Goal: Information Seeking & Learning: Learn about a topic

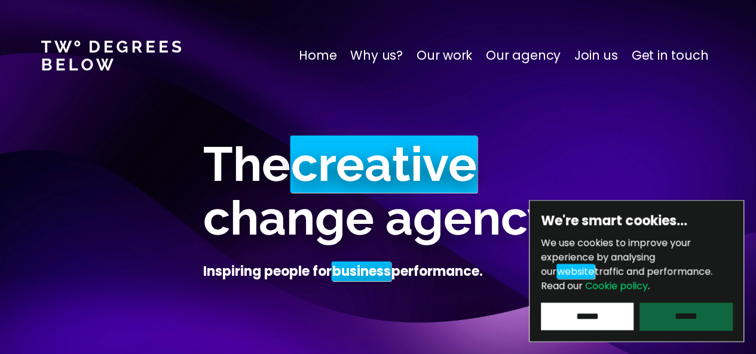
click at [688, 314] on input "******" at bounding box center [685, 316] width 93 height 27
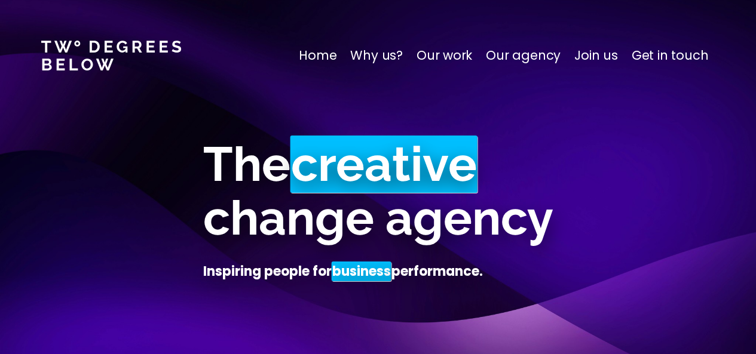
click at [459, 52] on p "Our work" at bounding box center [444, 55] width 56 height 19
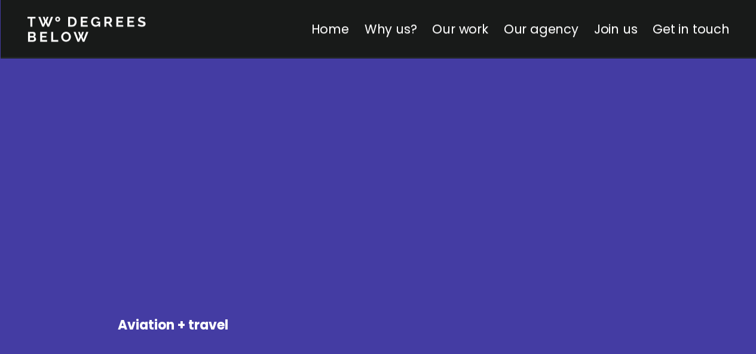
scroll to position [2682, 0]
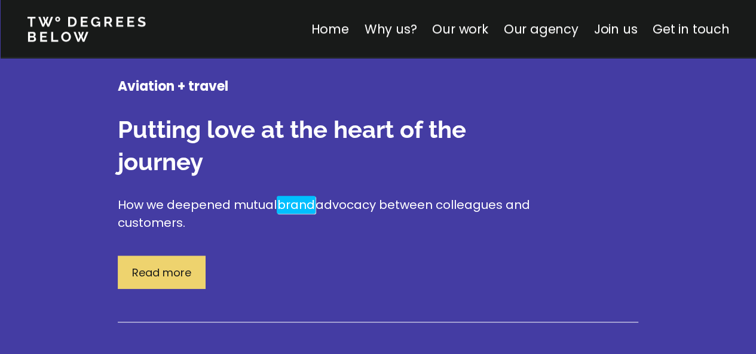
click at [190, 265] on p "Read more" at bounding box center [161, 273] width 59 height 16
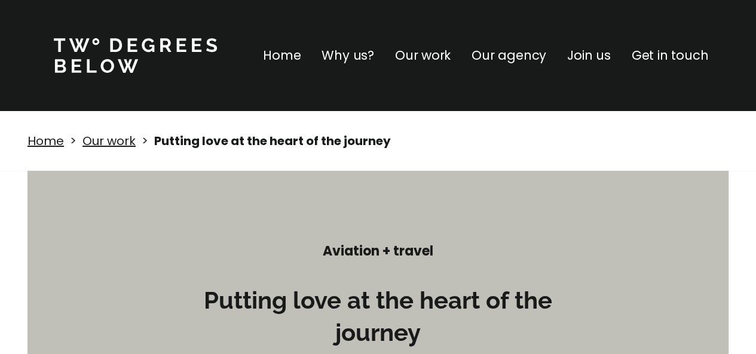
click at [367, 248] on h4 "Aviation + travel" at bounding box center [378, 251] width 358 height 18
click at [406, 248] on h4 "Aviation + travel" at bounding box center [378, 251] width 358 height 18
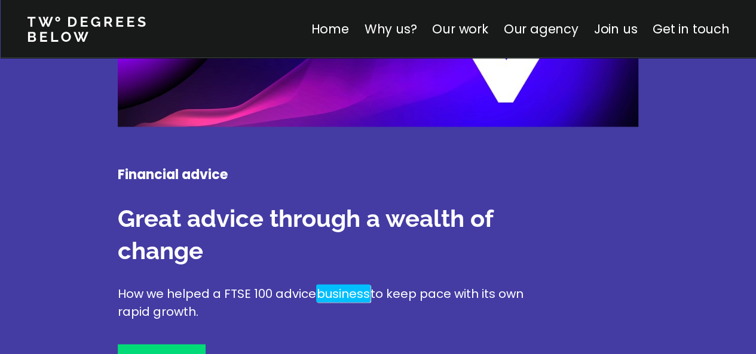
scroll to position [3219, 0]
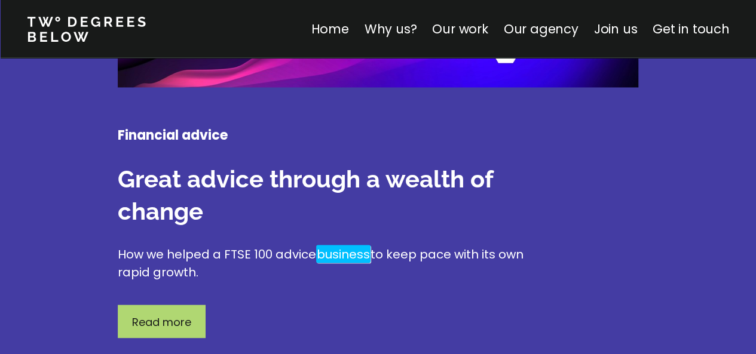
click at [166, 305] on div "Read more" at bounding box center [162, 321] width 88 height 33
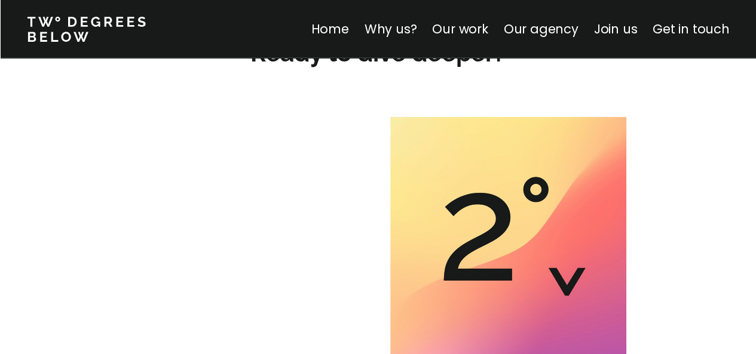
scroll to position [1732, 0]
